Goal: Task Accomplishment & Management: Manage account settings

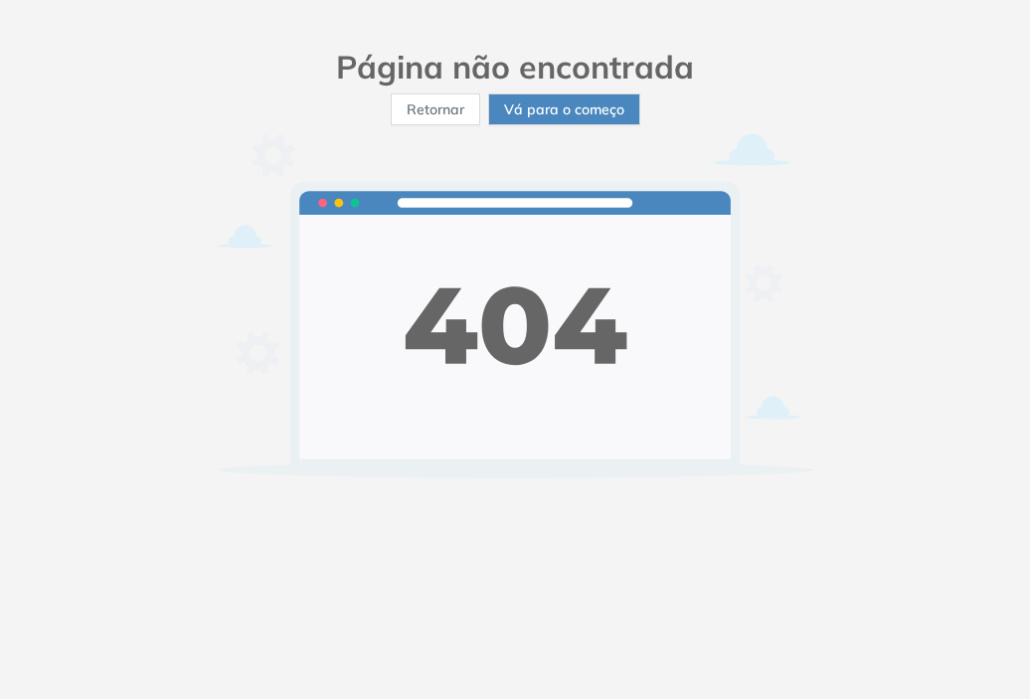
click at [580, 112] on font "Vá para o começo" at bounding box center [564, 109] width 120 height 18
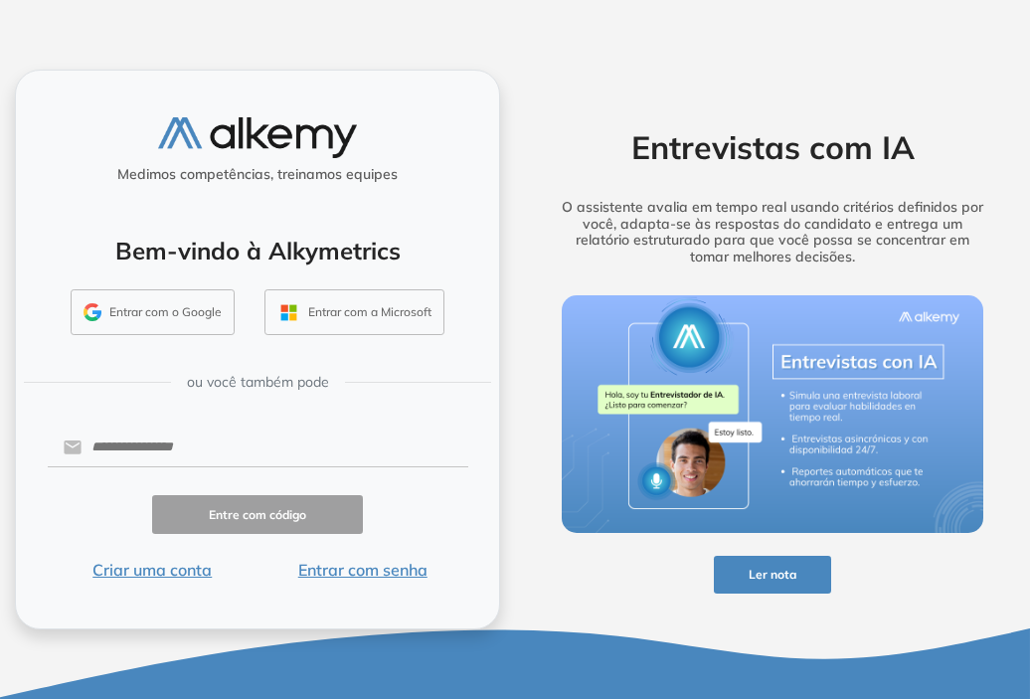
click at [394, 566] on font "Entrar com senha" at bounding box center [362, 570] width 129 height 20
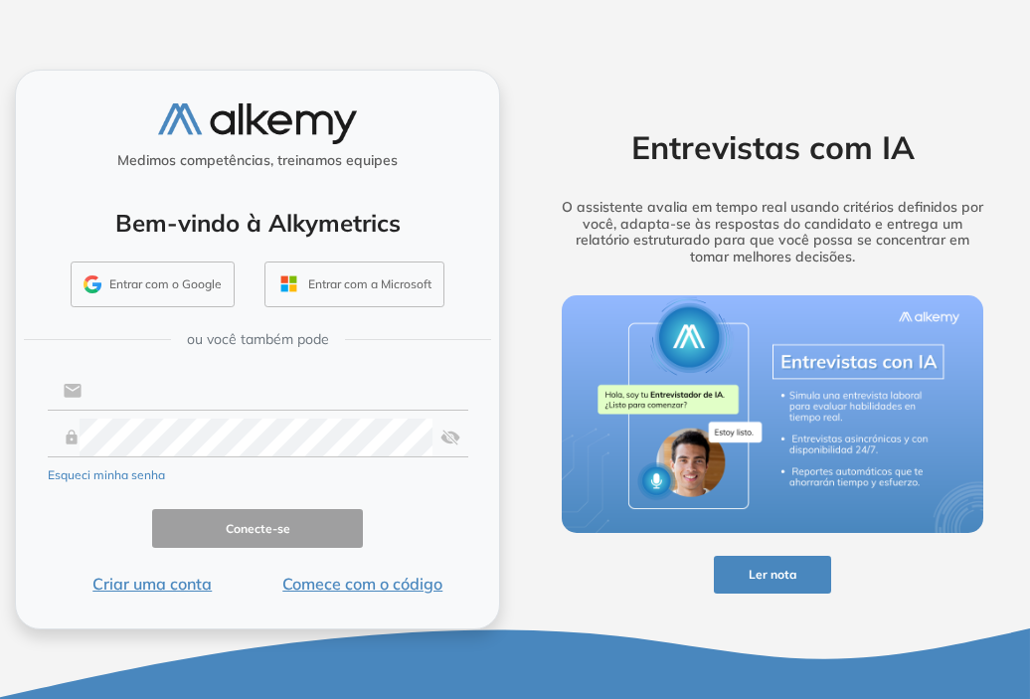
type input "**********"
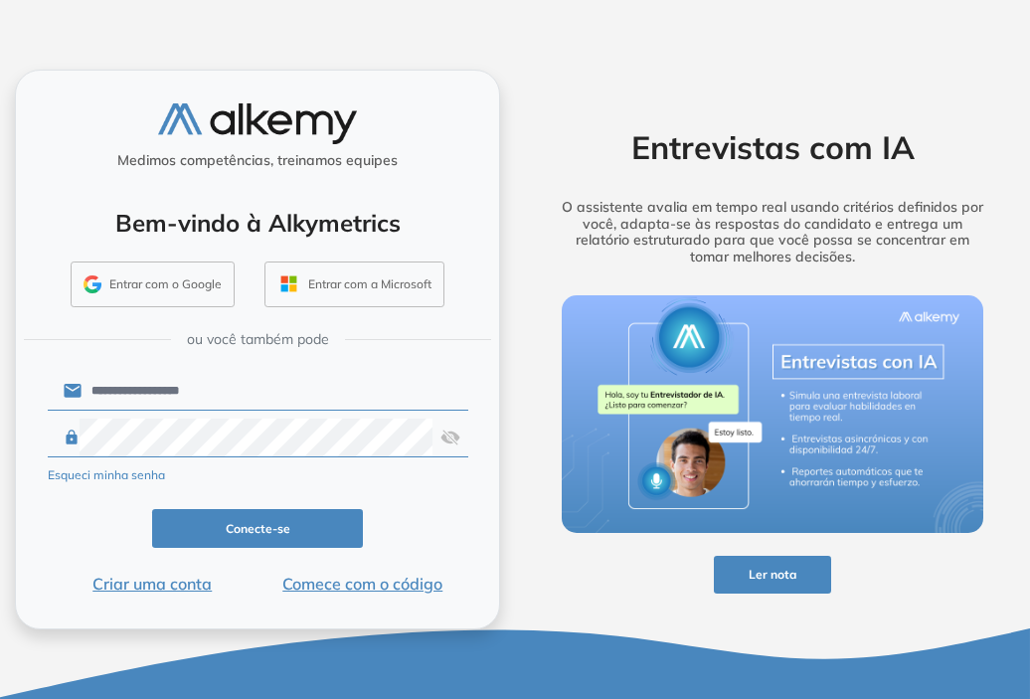
click at [223, 391] on input "**********" at bounding box center [275, 391] width 387 height 38
click at [419, 515] on div "Conecte-se" at bounding box center [258, 528] width 421 height 39
click at [312, 522] on button "Conecte-se" at bounding box center [257, 528] width 211 height 39
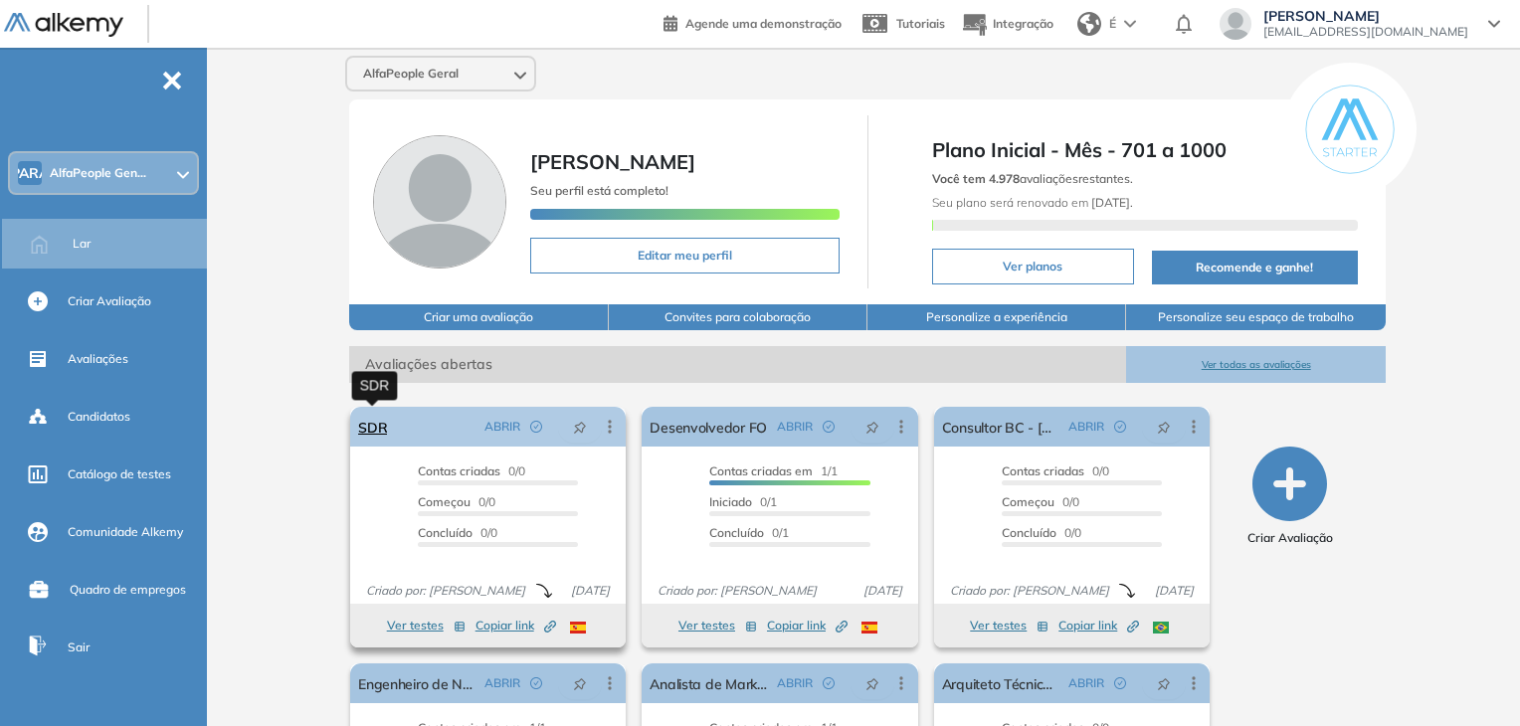
click at [360, 433] on font "SDR" at bounding box center [372, 428] width 29 height 18
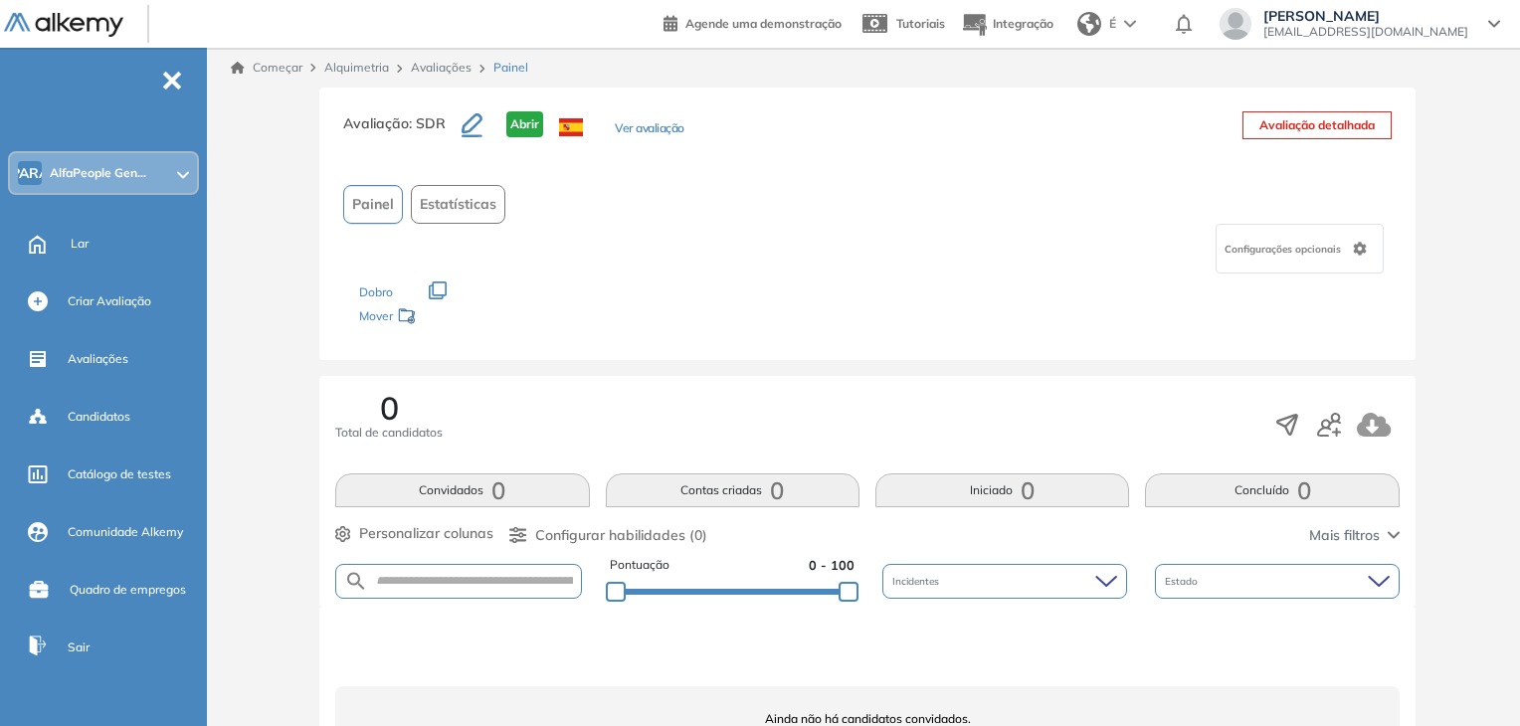
click at [1029, 124] on font "Avaliação detalhada" at bounding box center [1316, 124] width 115 height 15
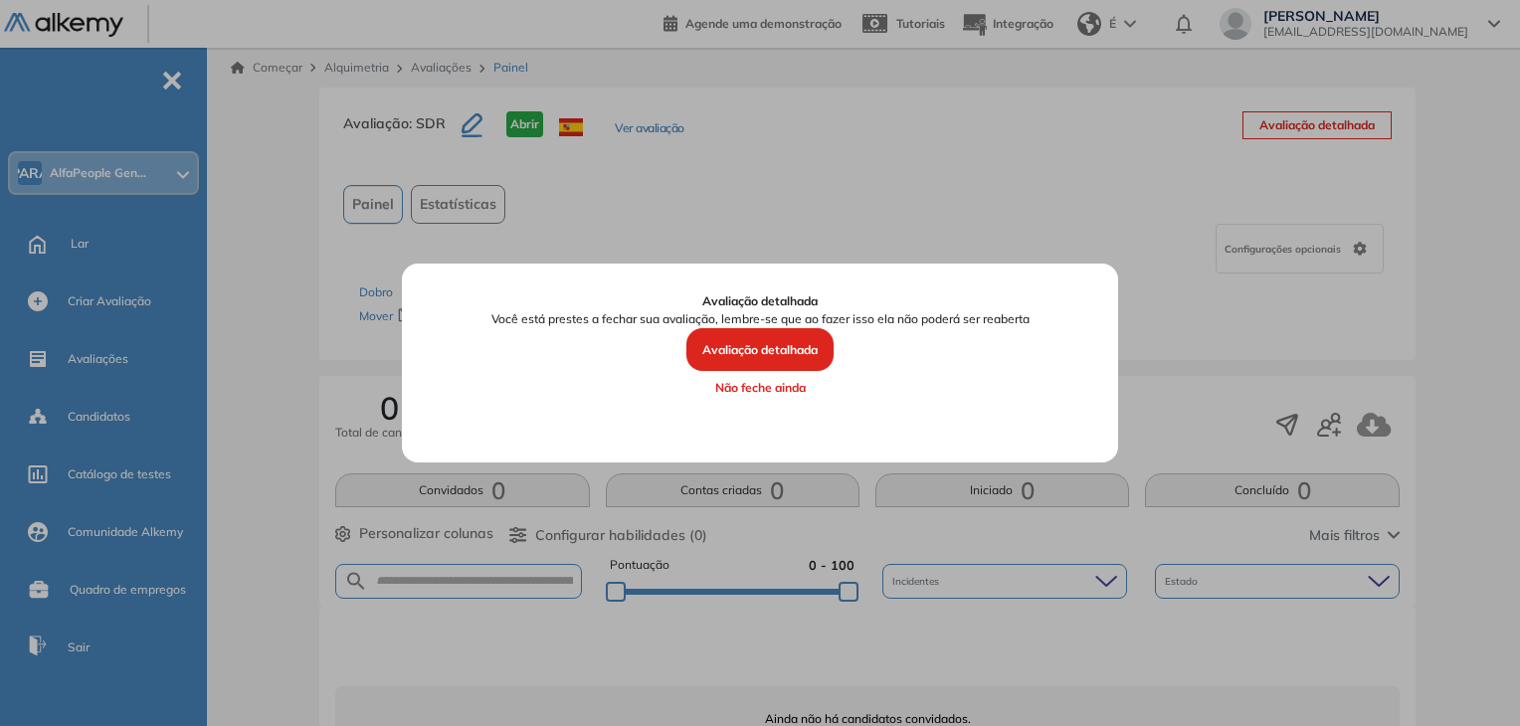
click at [776, 397] on button "Não feche ainda" at bounding box center [760, 388] width 658 height 34
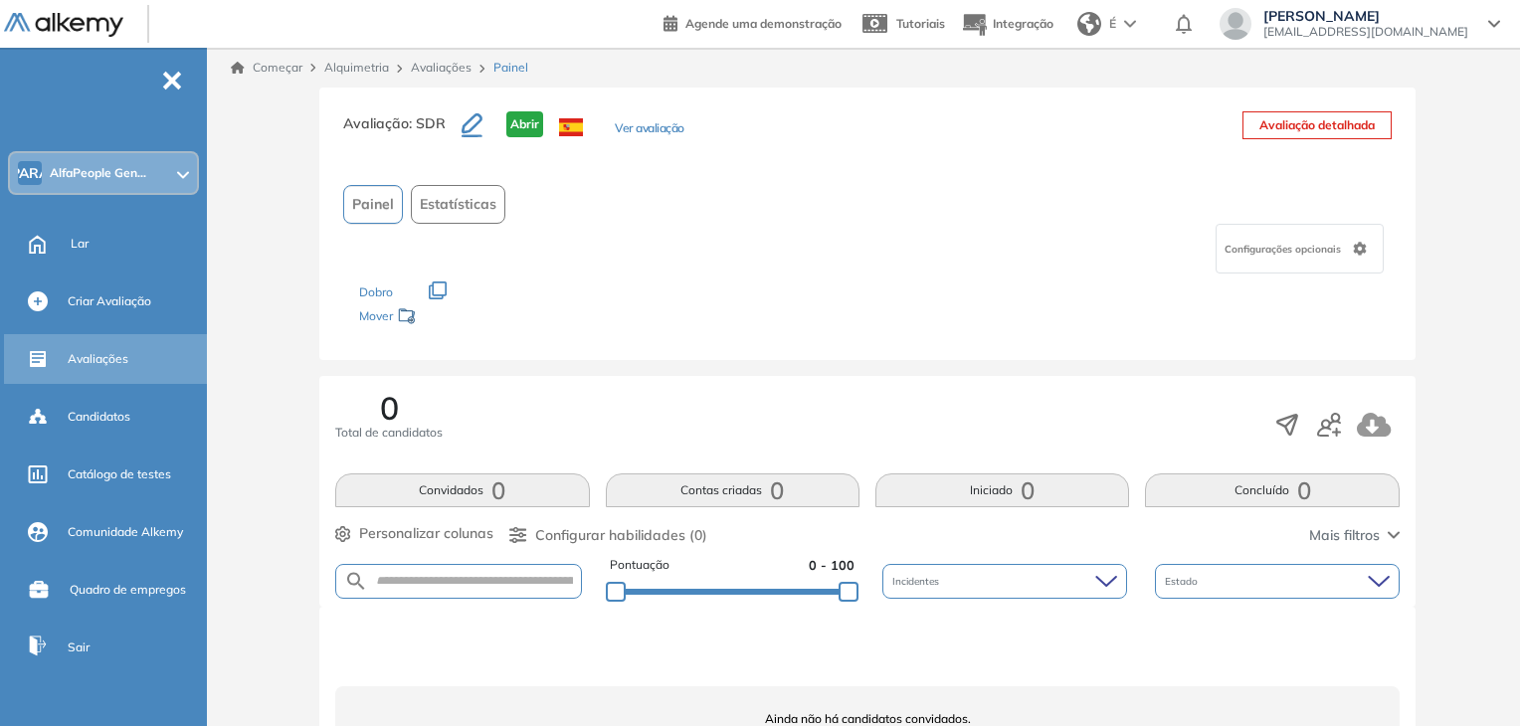
click at [108, 370] on div "Avaliações" at bounding box center [135, 359] width 135 height 34
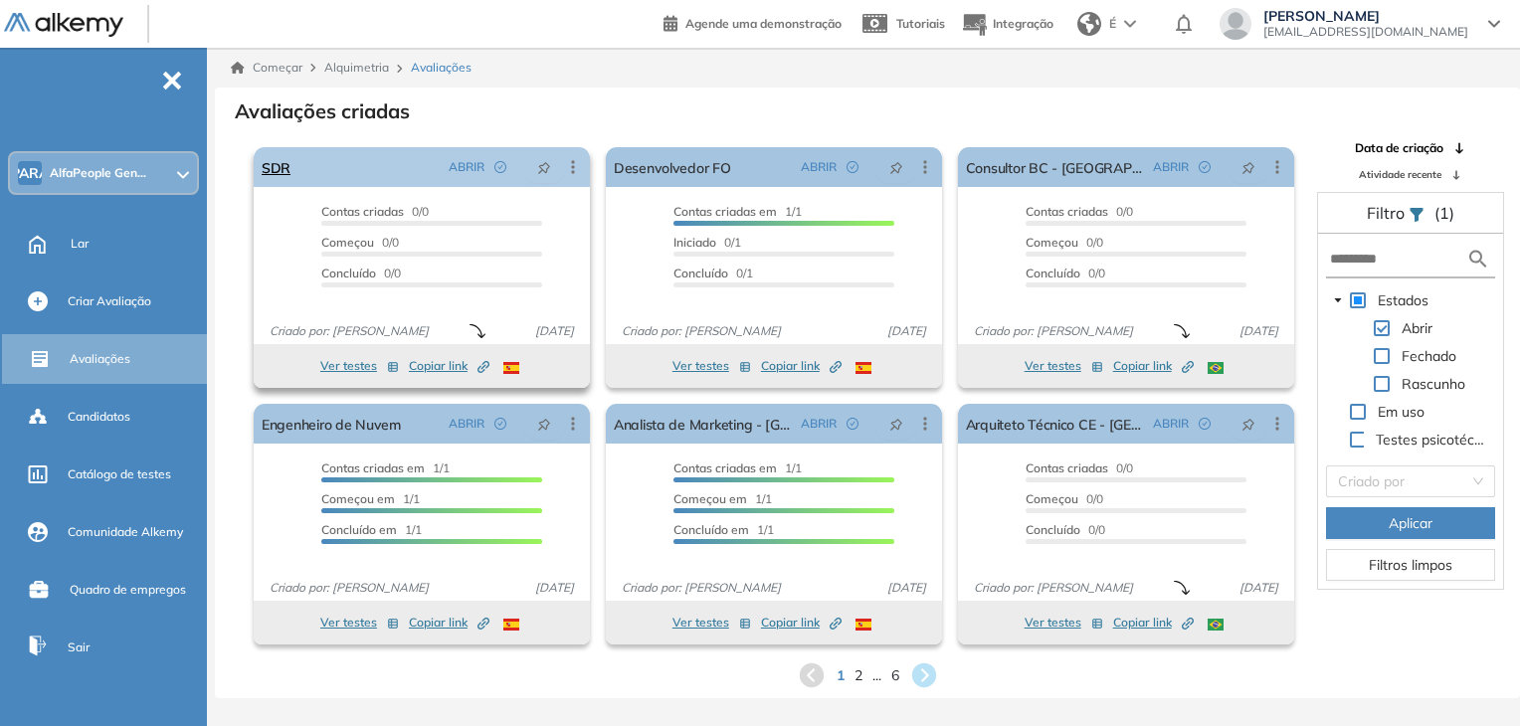
click at [568, 172] on icon at bounding box center [573, 167] width 20 height 20
click at [288, 240] on div "Contas criadas 0/0 Pré-filtrado 0/0 Começou 0/0 Concluído 0/0" at bounding box center [422, 254] width 336 height 103
click at [271, 166] on font "SDR" at bounding box center [276, 168] width 29 height 18
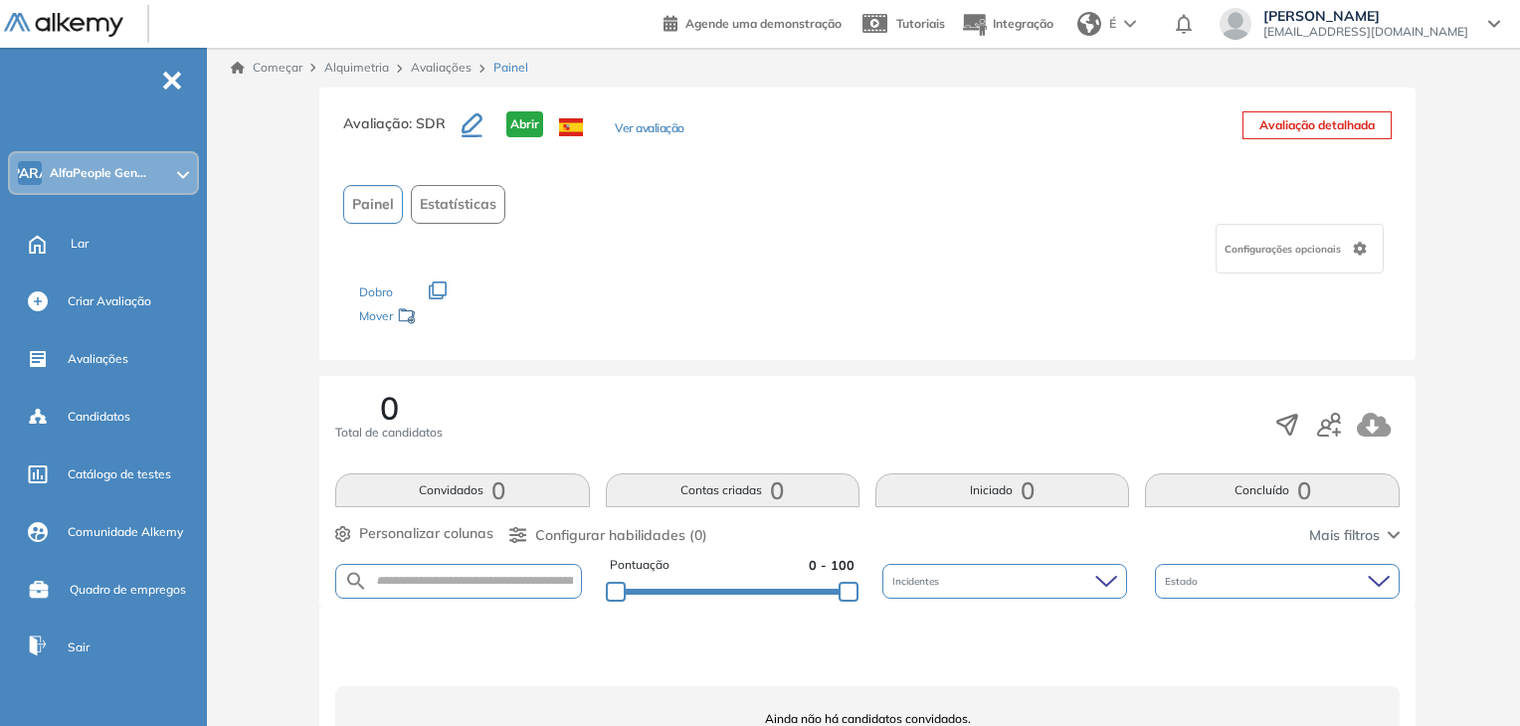
click at [1029, 250] on icon at bounding box center [1359, 249] width 13 height 14
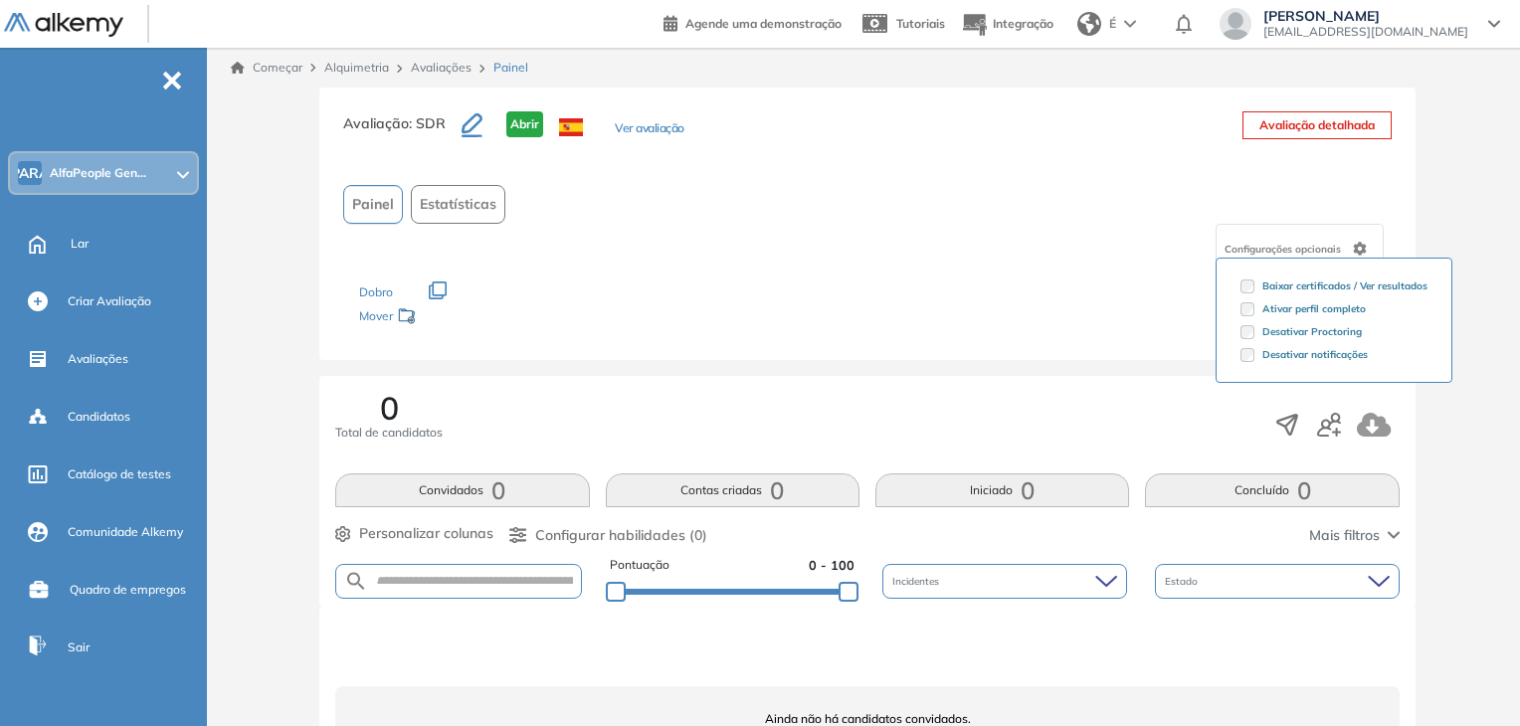
click at [1029, 229] on div "Configurações opcionais Baixar certificados / Ver resultados Ativar perfil comp…" at bounding box center [867, 249] width 1048 height 50
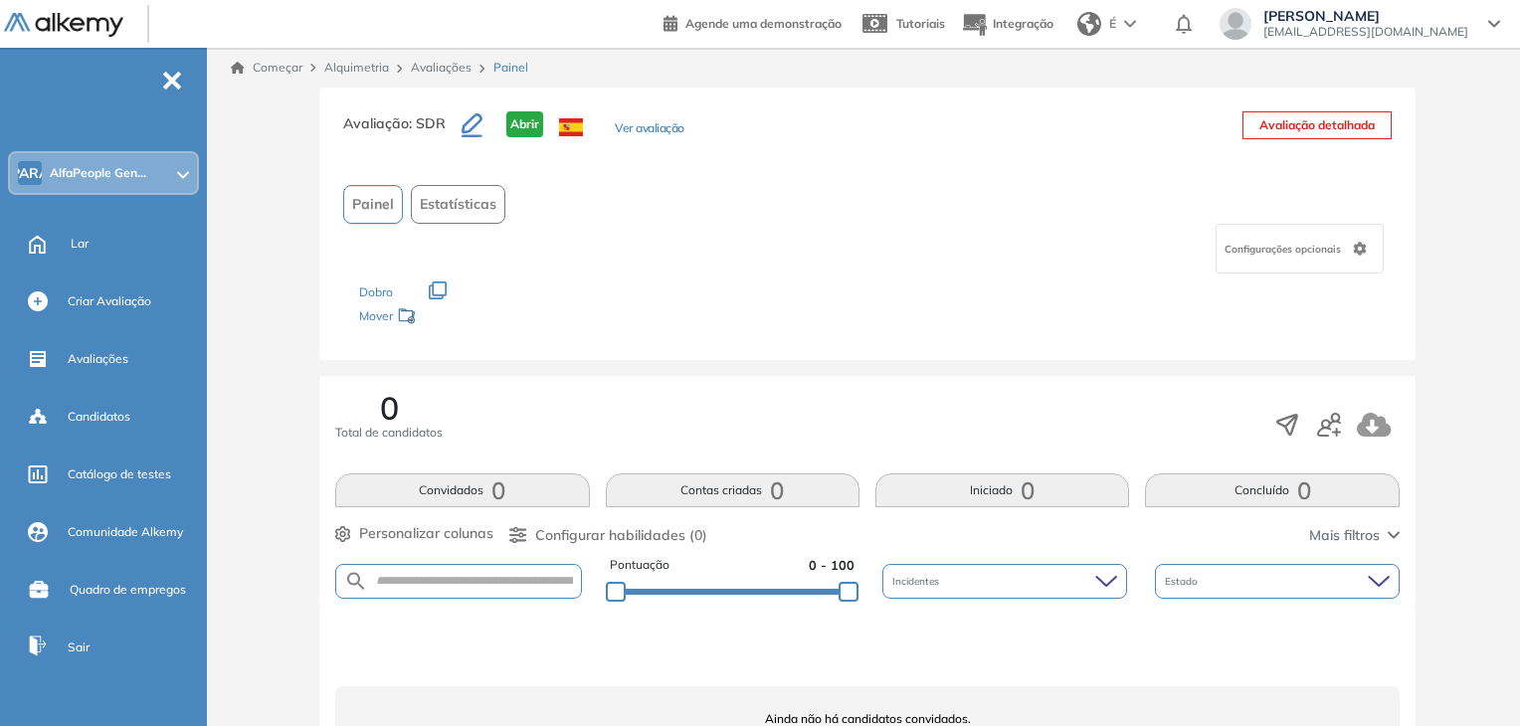
click at [671, 132] on font "Ver avaliação" at bounding box center [650, 127] width 70 height 15
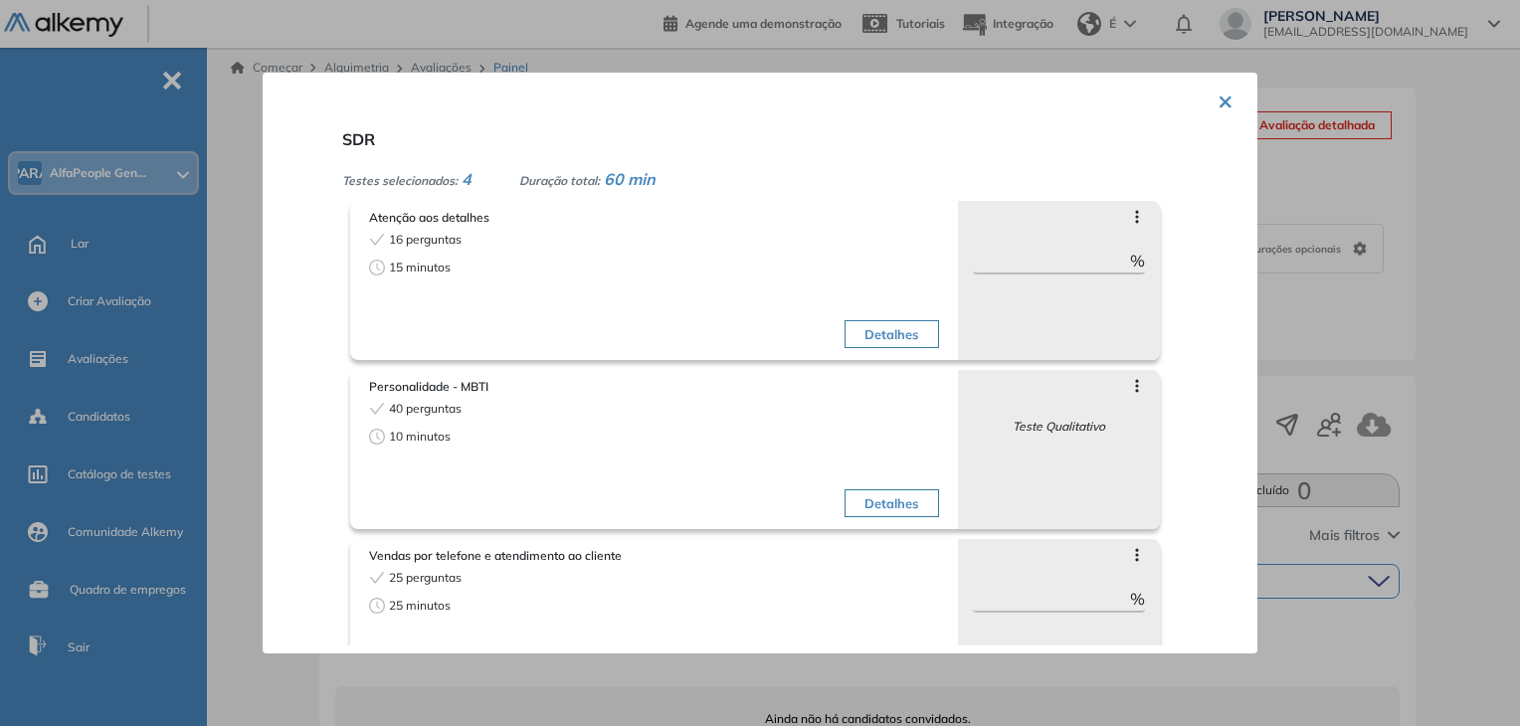
click at [1029, 102] on font "×" at bounding box center [1225, 100] width 16 height 33
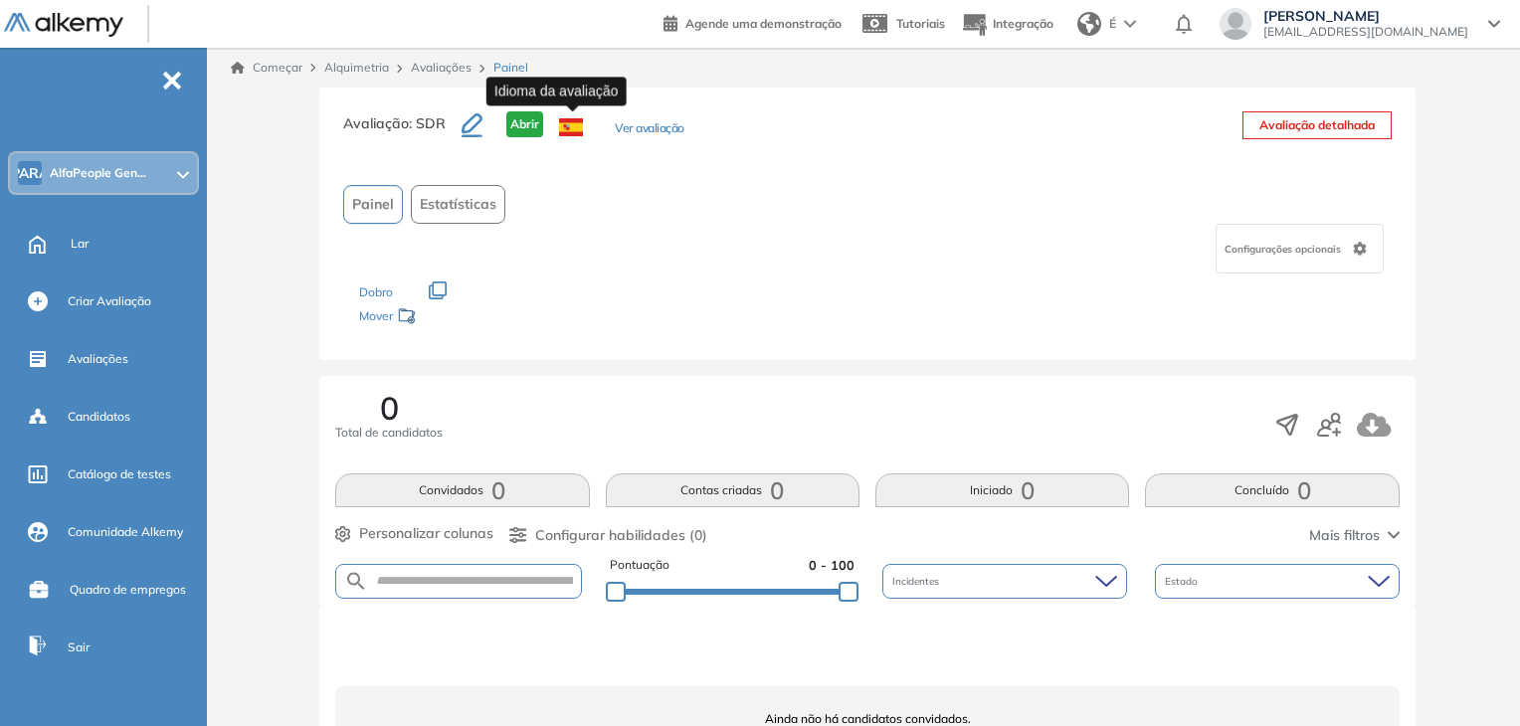
click at [589, 127] on span at bounding box center [571, 136] width 56 height 50
click at [473, 122] on icon "button" at bounding box center [471, 125] width 21 height 24
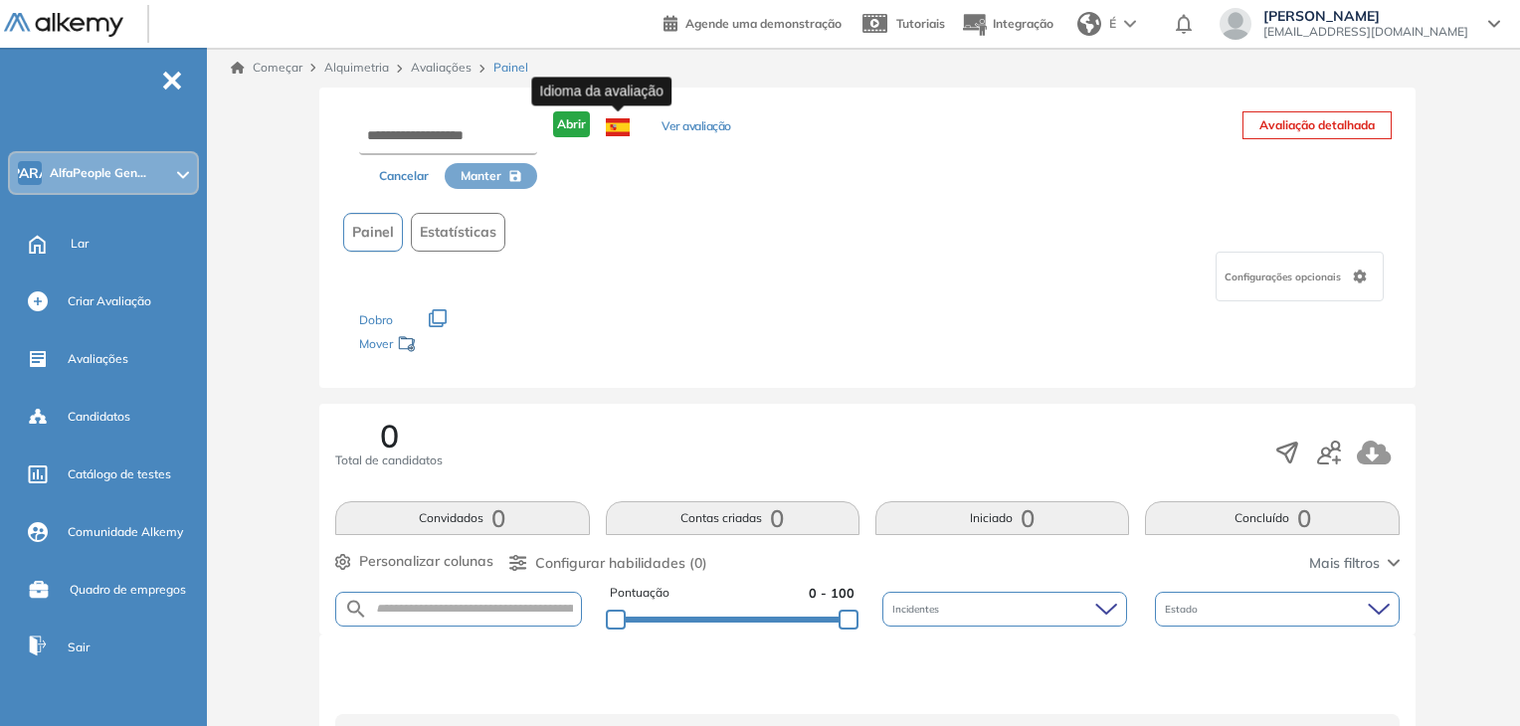
click at [616, 122] on img at bounding box center [618, 127] width 24 height 18
drag, startPoint x: 616, startPoint y: 122, endPoint x: 925, endPoint y: 162, distance: 311.8
click at [925, 162] on div "Cancelar Manter Abrir Ver avaliação Avaliação detalhada" at bounding box center [867, 150] width 1048 height 78
click at [1029, 272] on font "Configurações opcionais" at bounding box center [1282, 277] width 116 height 13
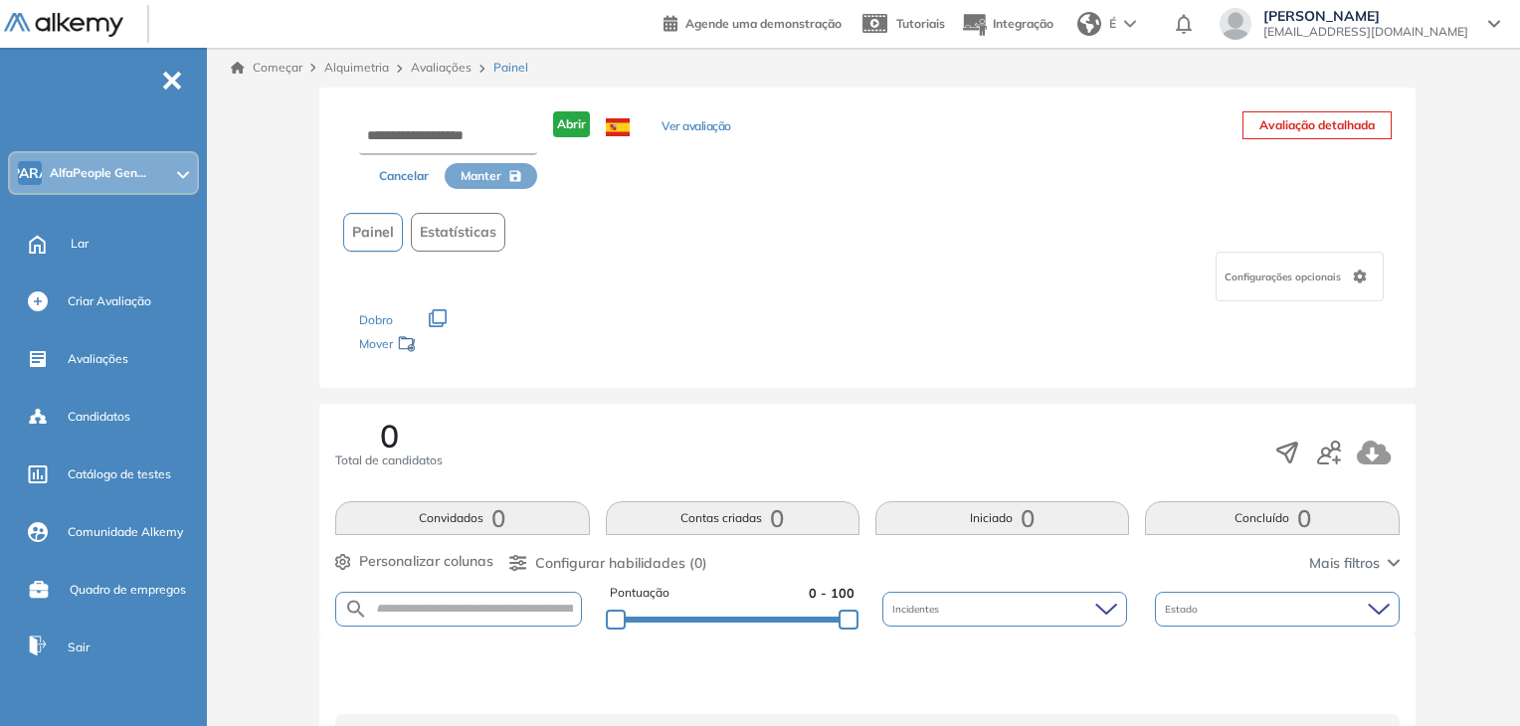
click at [1029, 231] on div "Painel Estatísticas" at bounding box center [867, 232] width 1048 height 39
drag, startPoint x: 1000, startPoint y: 222, endPoint x: 921, endPoint y: 194, distance: 84.3
click at [921, 194] on div "Cancelar Manter Abrir Ver avaliação Avaliação detalhada Painel Estatísticas Con…" at bounding box center [867, 238] width 1096 height 300
click at [1029, 279] on icon at bounding box center [1359, 277] width 13 height 14
click at [1029, 245] on div "Painel Estatísticas" at bounding box center [867, 232] width 1048 height 39
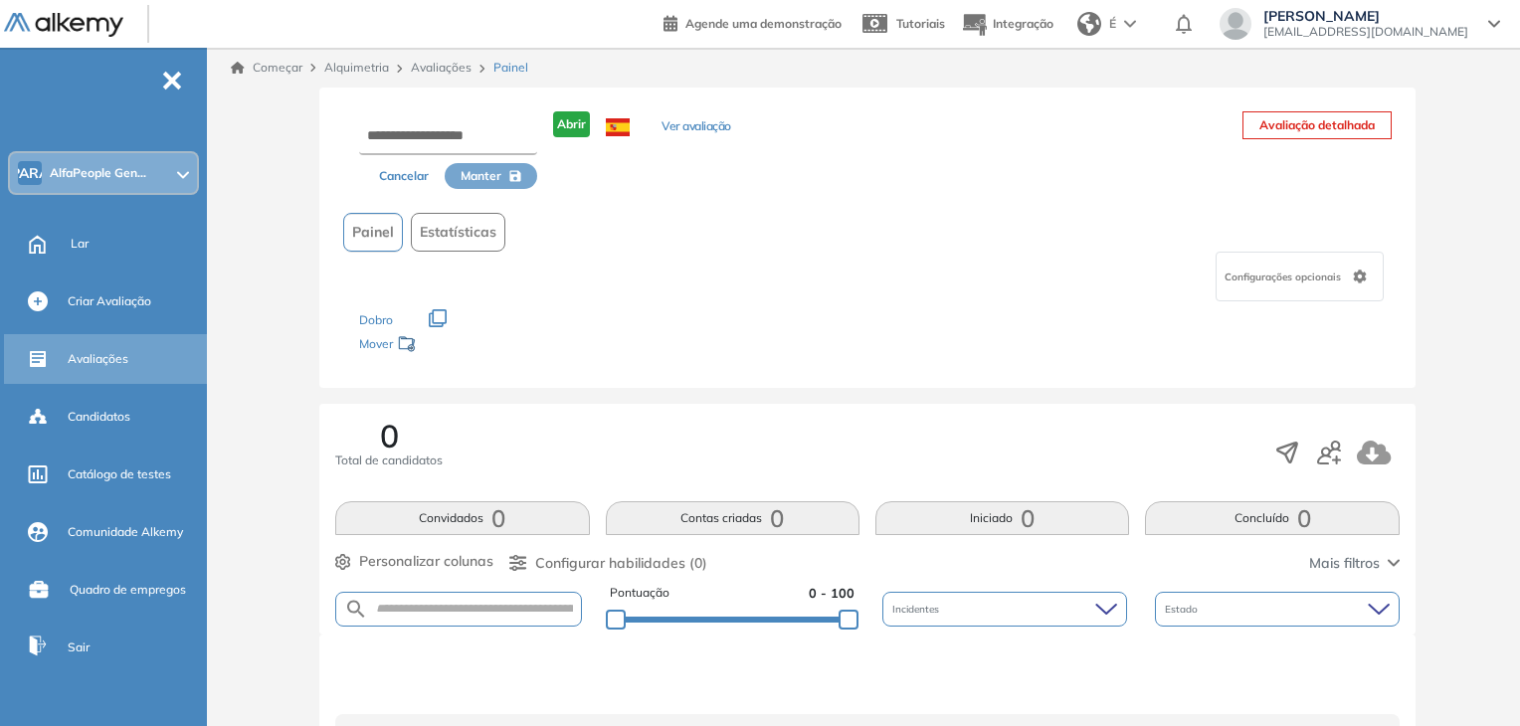
click at [84, 347] on div "Avaliações" at bounding box center [135, 359] width 135 height 34
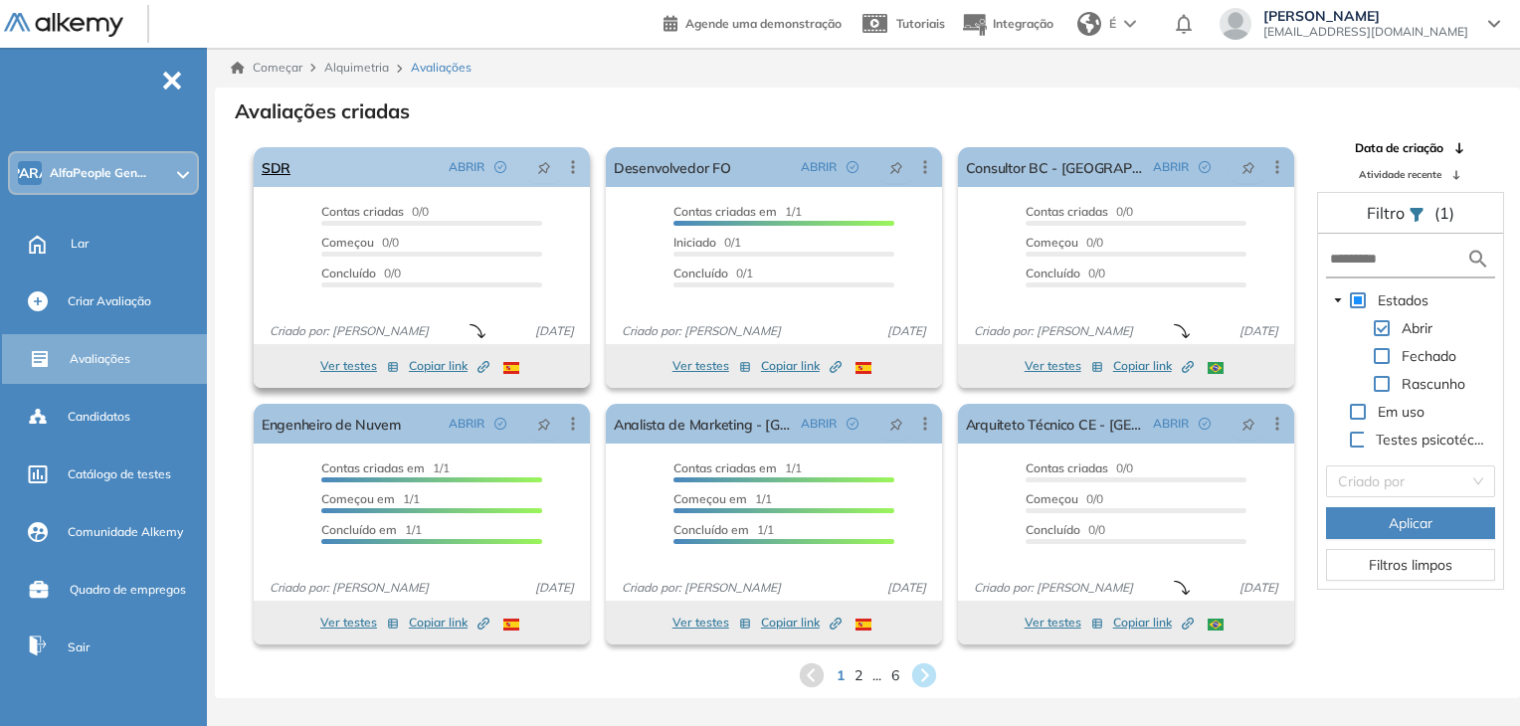
click at [575, 169] on icon at bounding box center [573, 167] width 20 height 20
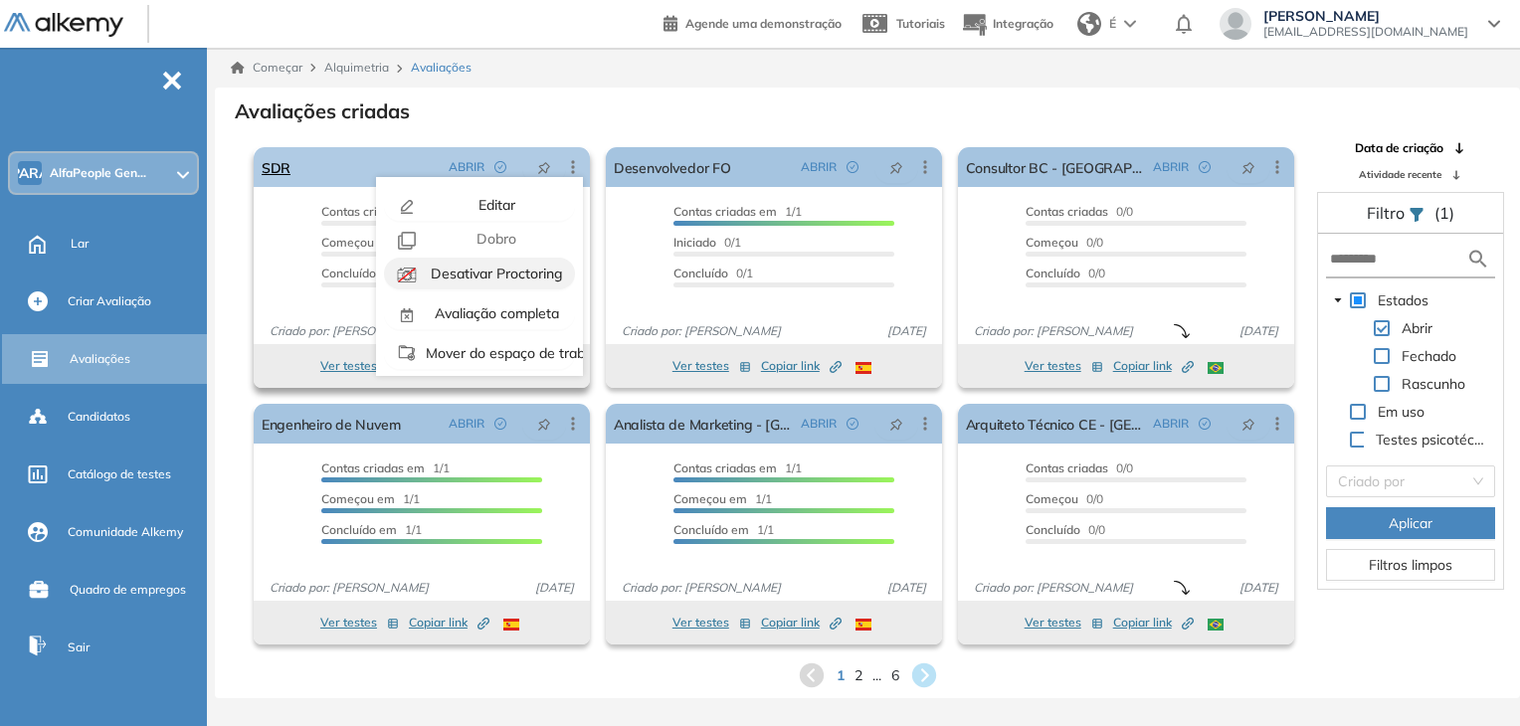
scroll to position [52, 0]
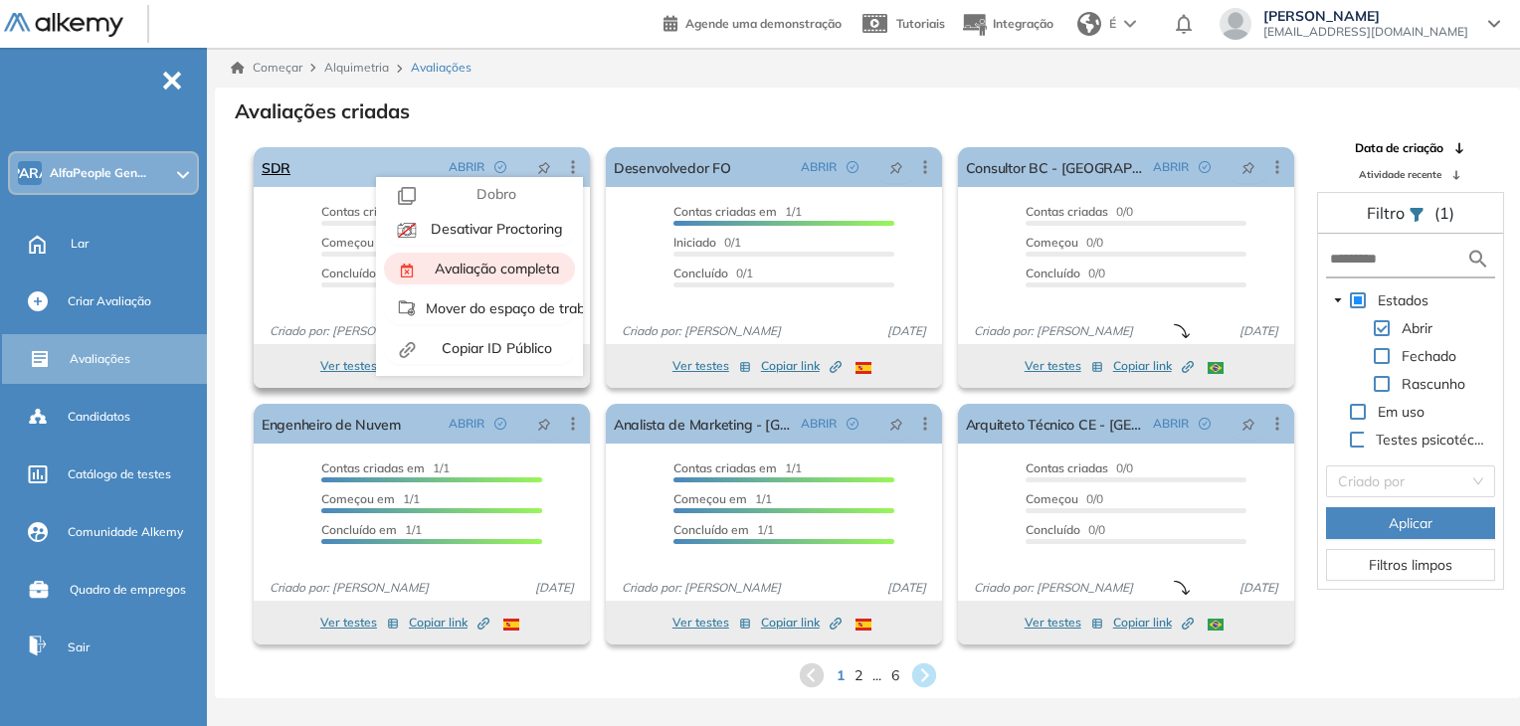
click at [454, 265] on font "Avaliação completa" at bounding box center [497, 269] width 124 height 18
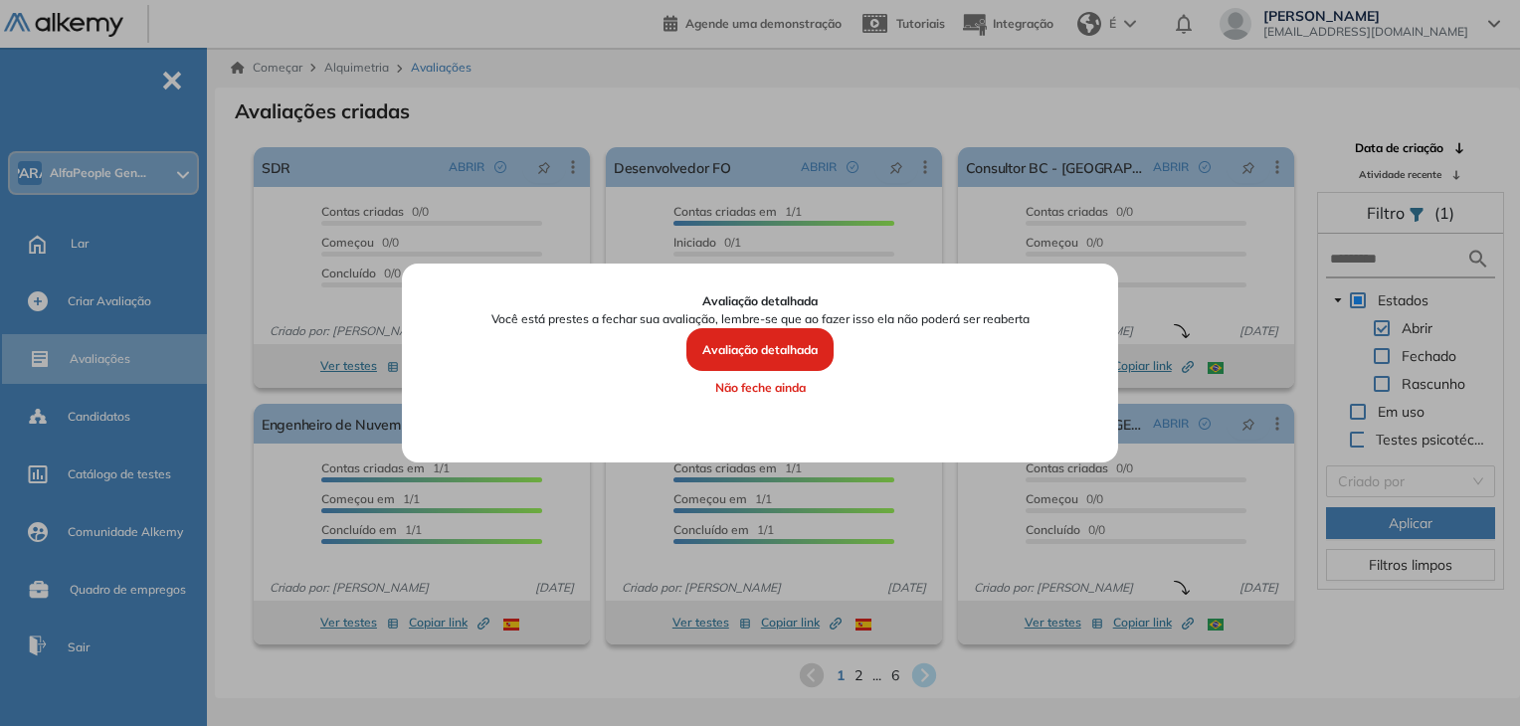
click at [735, 350] on font "Avaliação detalhada" at bounding box center [759, 349] width 115 height 15
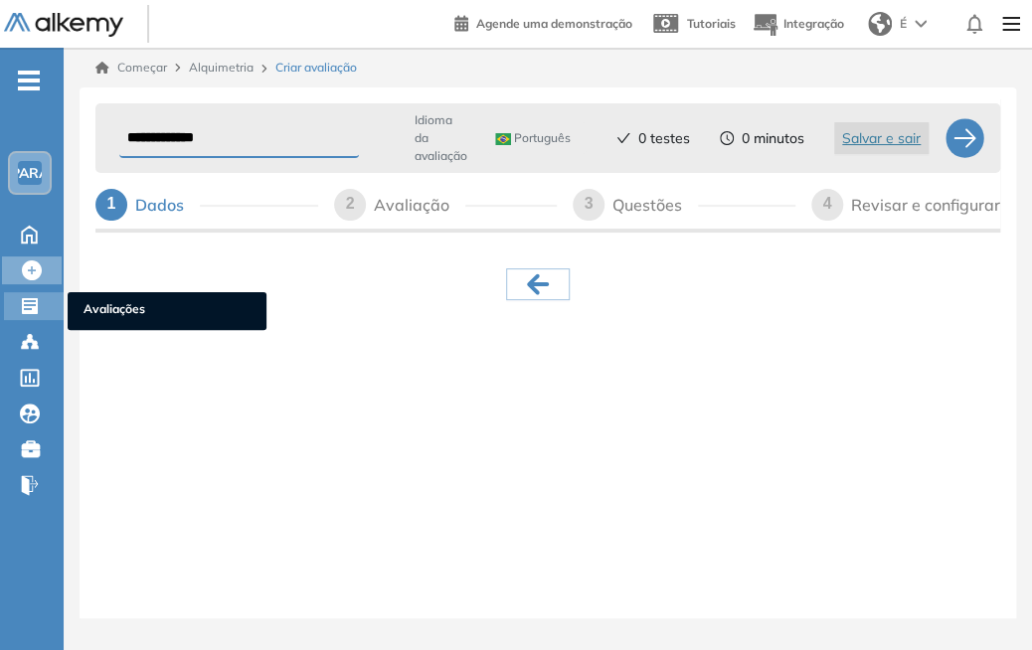
click at [27, 303] on icon at bounding box center [30, 306] width 20 height 20
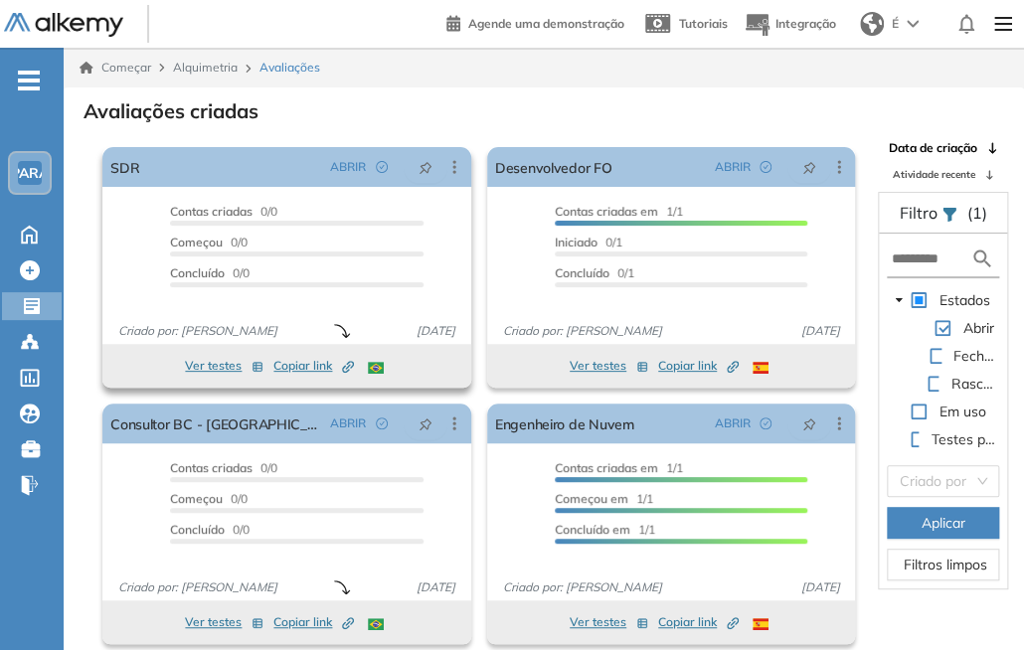
click at [199, 367] on font "Ver testes" at bounding box center [213, 365] width 57 height 15
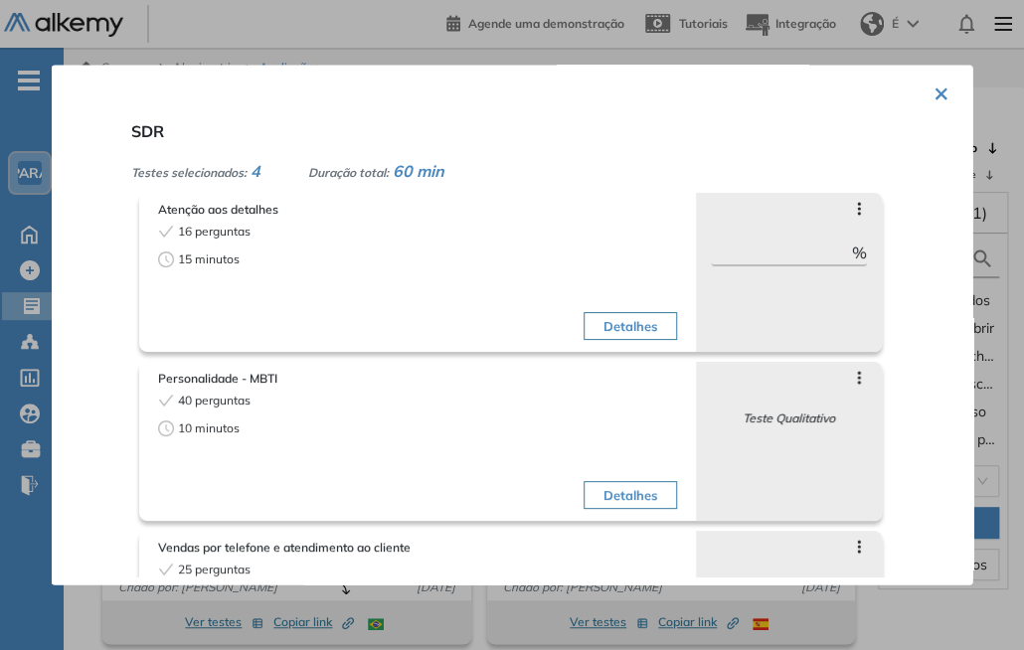
click at [935, 96] on font "×" at bounding box center [942, 92] width 16 height 33
